Goal: Task Accomplishment & Management: Manage account settings

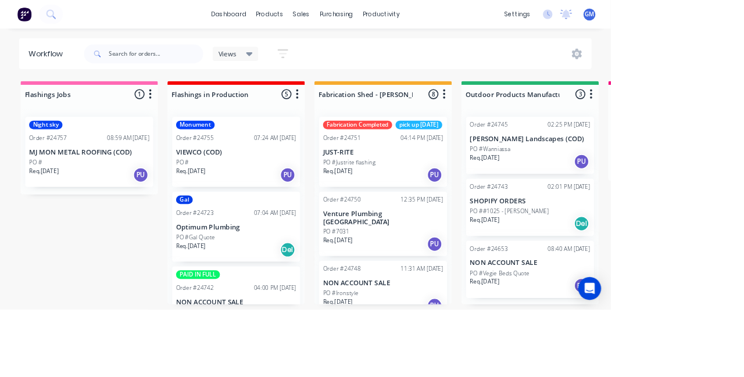
click at [647, 187] on div "Req. [DATE] PU" at bounding box center [646, 197] width 147 height 20
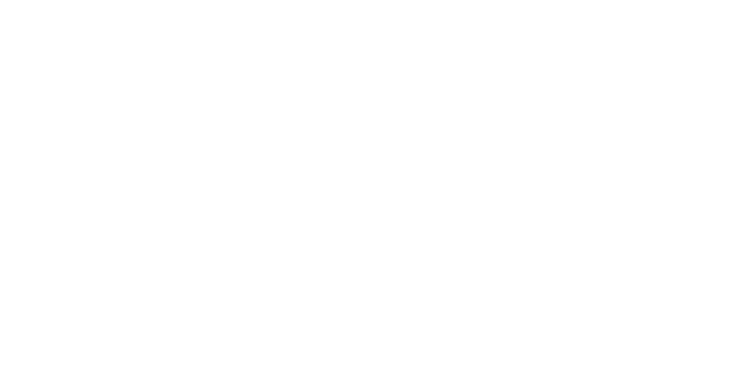
click at [647, 282] on button "Add labels" at bounding box center [619, 288] width 53 height 16
type input "Cut"
click at [539, 171] on div "Assigned to Add team member" at bounding box center [481, 153] width 116 height 123
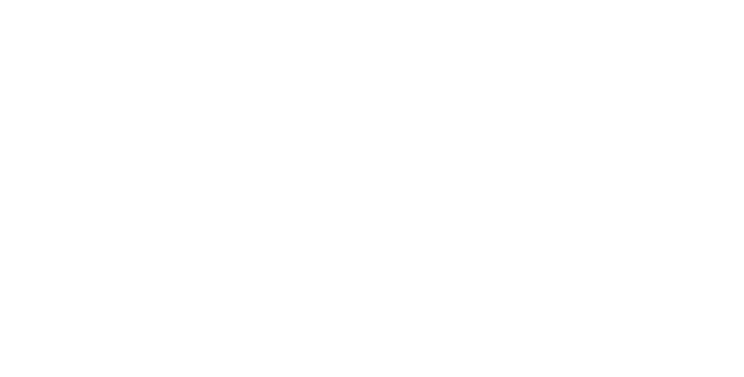
click at [555, 66] on button "Close" at bounding box center [534, 64] width 42 height 19
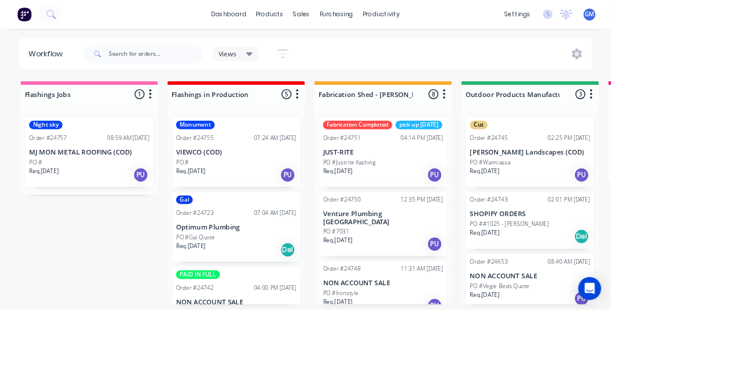
click at [663, 262] on p "SHOPIFY ORDERS" at bounding box center [646, 261] width 147 height 10
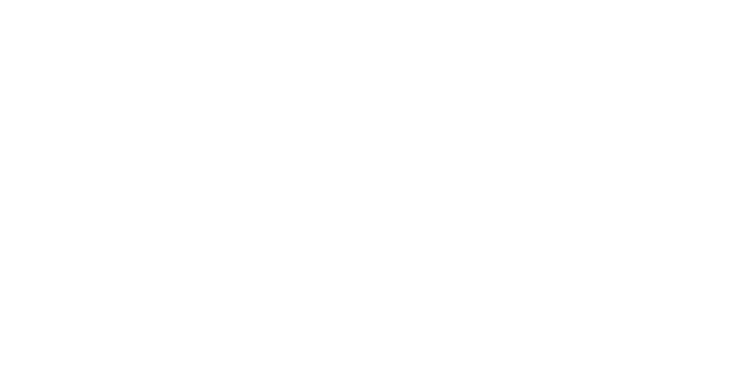
click at [555, 71] on button "Close" at bounding box center [534, 64] width 42 height 19
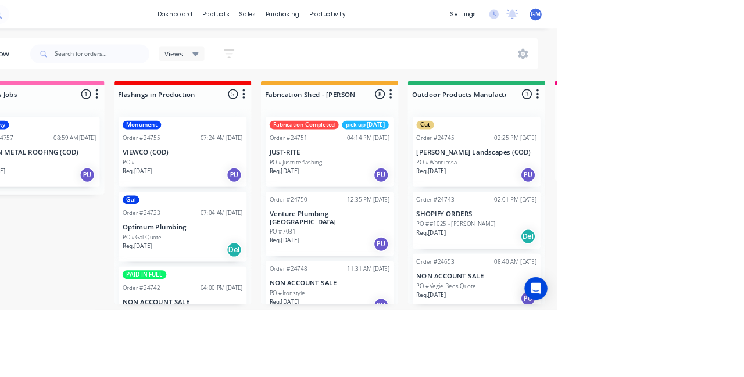
click at [662, 335] on p "NON ACCOUNT SALE" at bounding box center [646, 336] width 147 height 10
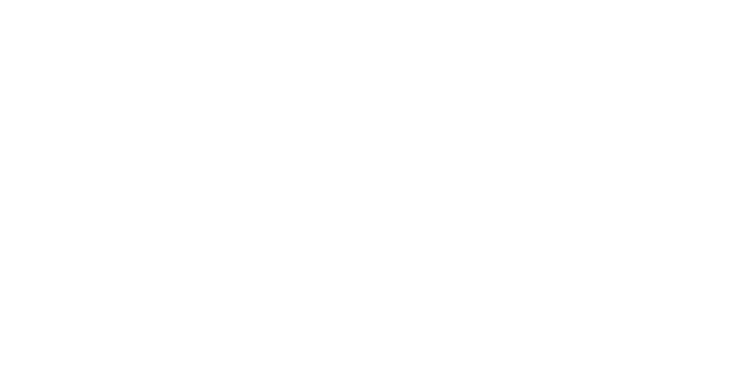
click at [647, 287] on button "Add labels" at bounding box center [619, 288] width 53 height 16
type input "Cut"
click at [409, 149] on div "Required [DATE]" at bounding box center [377, 153] width 64 height 123
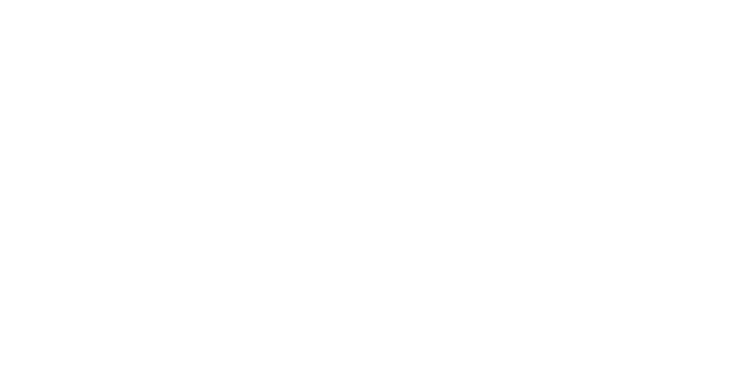
click at [555, 69] on button "Close" at bounding box center [534, 64] width 42 height 19
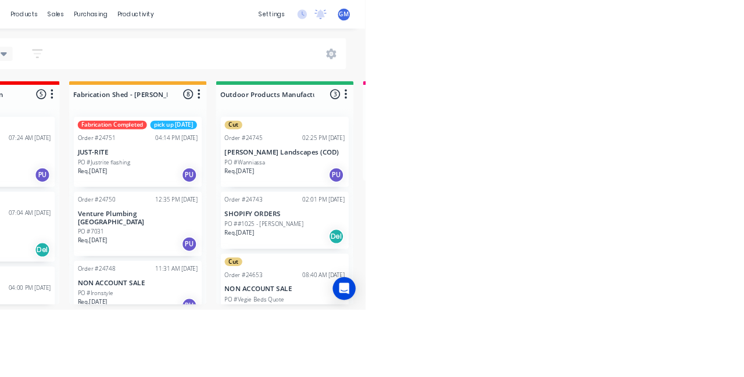
click at [667, 245] on div "02:01 PM [DATE]" at bounding box center [693, 243] width 52 height 10
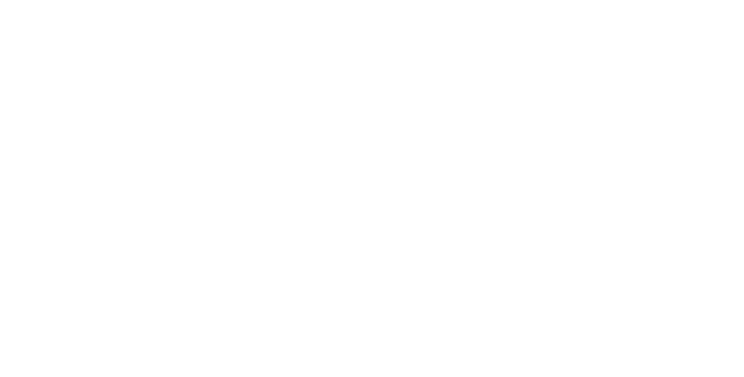
scroll to position [216, 0]
click at [238, 259] on div at bounding box center [226, 270] width 23 height 23
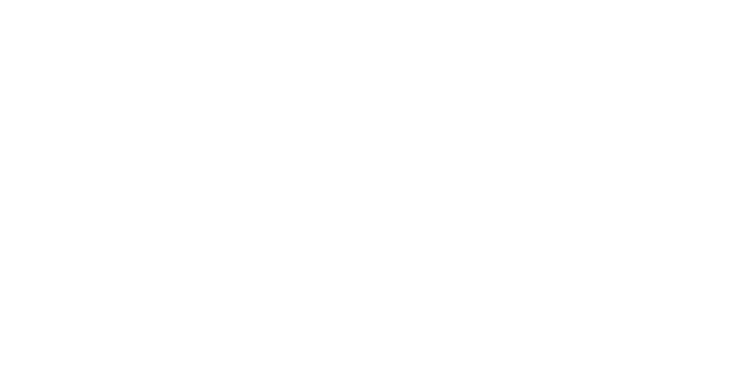
click at [238, 341] on div at bounding box center [226, 352] width 23 height 23
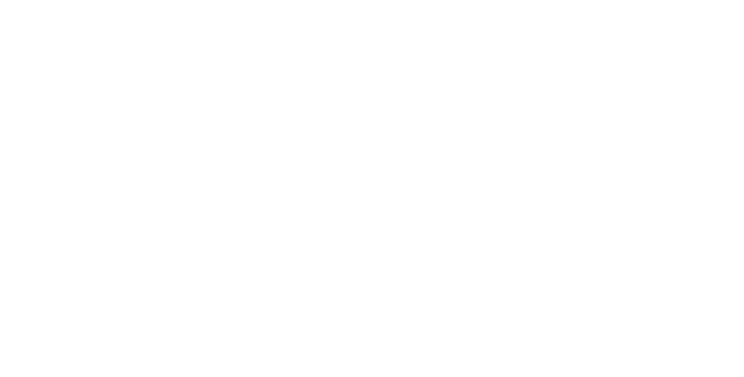
scroll to position [1573, 0]
